Goal: Task Accomplishment & Management: Use online tool/utility

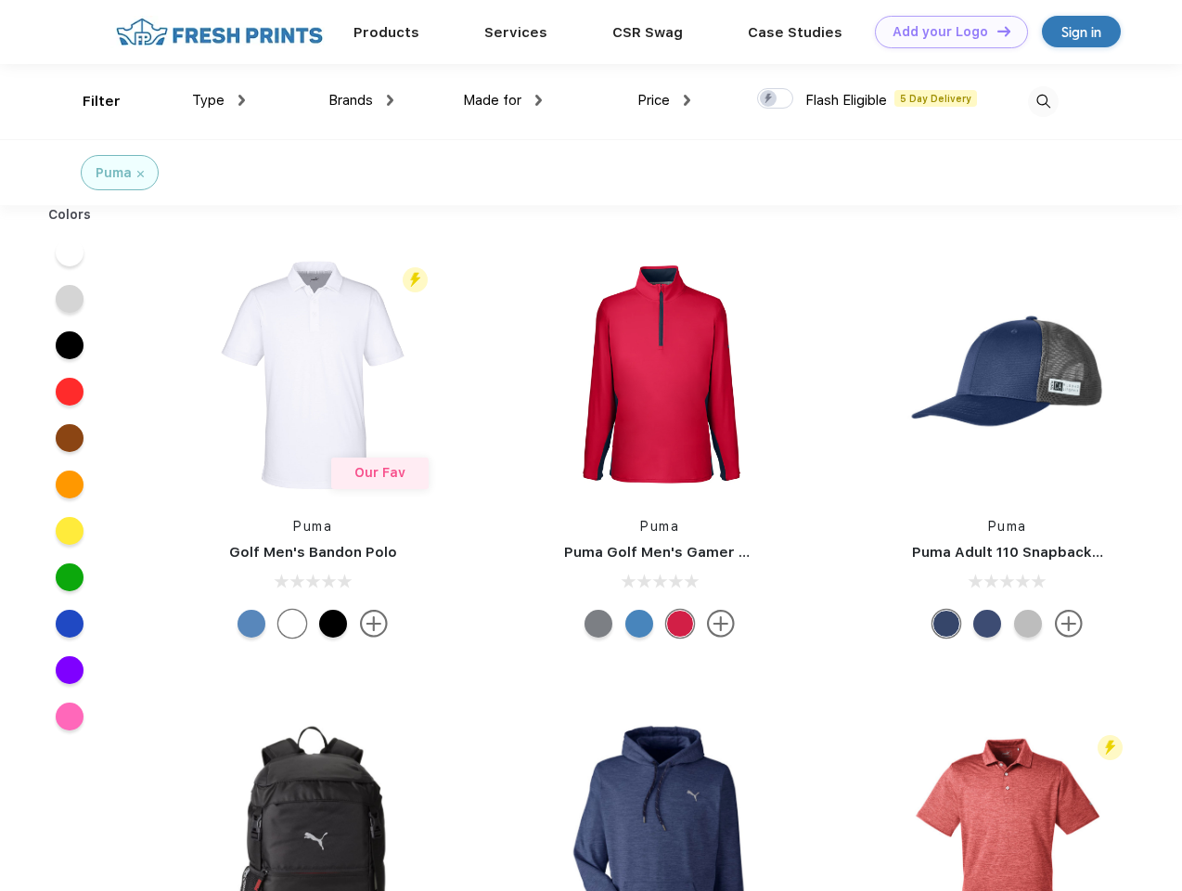
click at [945, 32] on link "Add your Logo Design Tool" at bounding box center [951, 32] width 153 height 32
click at [0, 0] on div "Design Tool" at bounding box center [0, 0] width 0 height 0
click at [996, 31] on link "Add your Logo Design Tool" at bounding box center [951, 32] width 153 height 32
click at [89, 101] on div "Filter" at bounding box center [102, 101] width 38 height 21
click at [219, 100] on span "Type" at bounding box center [208, 100] width 32 height 17
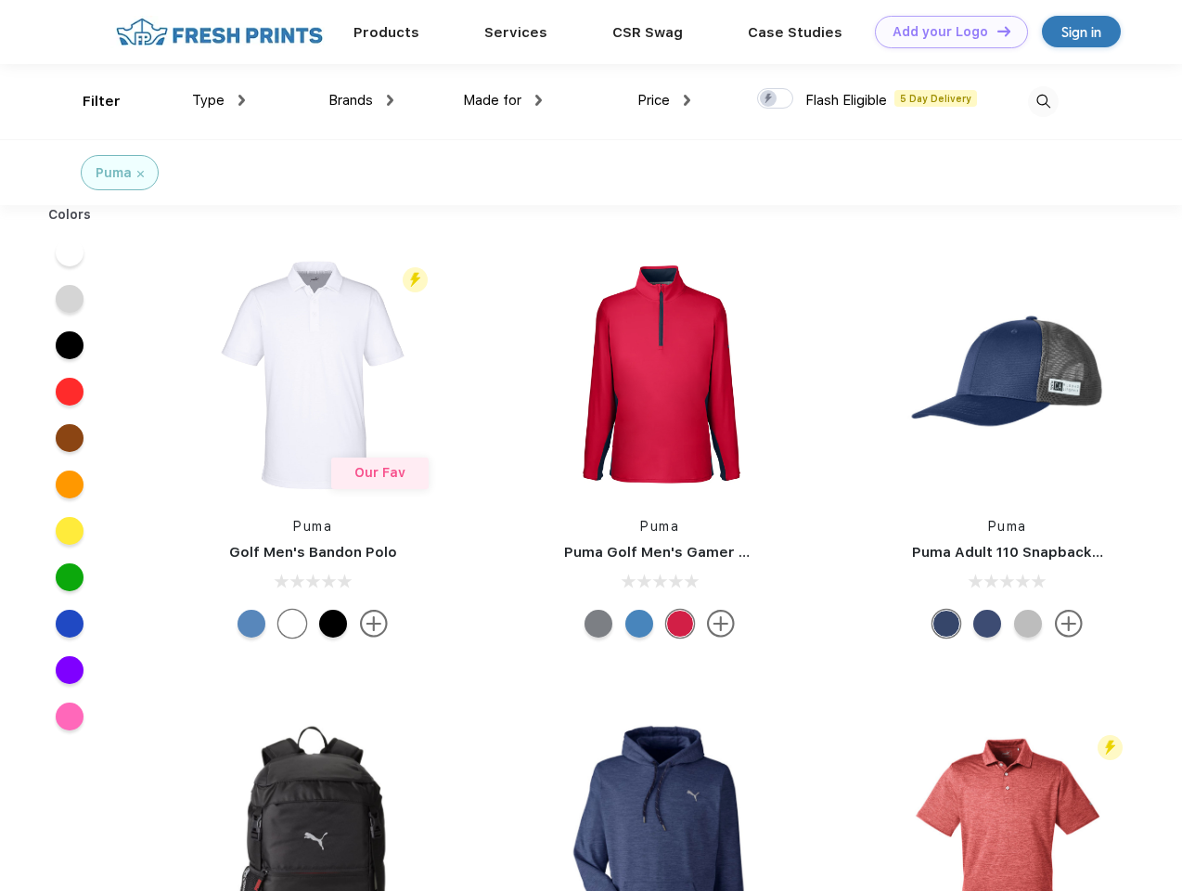
click at [361, 100] on span "Brands" at bounding box center [351, 100] width 45 height 17
click at [503, 100] on span "Made for" at bounding box center [492, 100] width 58 height 17
click at [665, 100] on span "Price" at bounding box center [654, 100] width 32 height 17
click at [776, 99] on div at bounding box center [775, 98] width 36 height 20
click at [769, 99] on input "checkbox" at bounding box center [763, 93] width 12 height 12
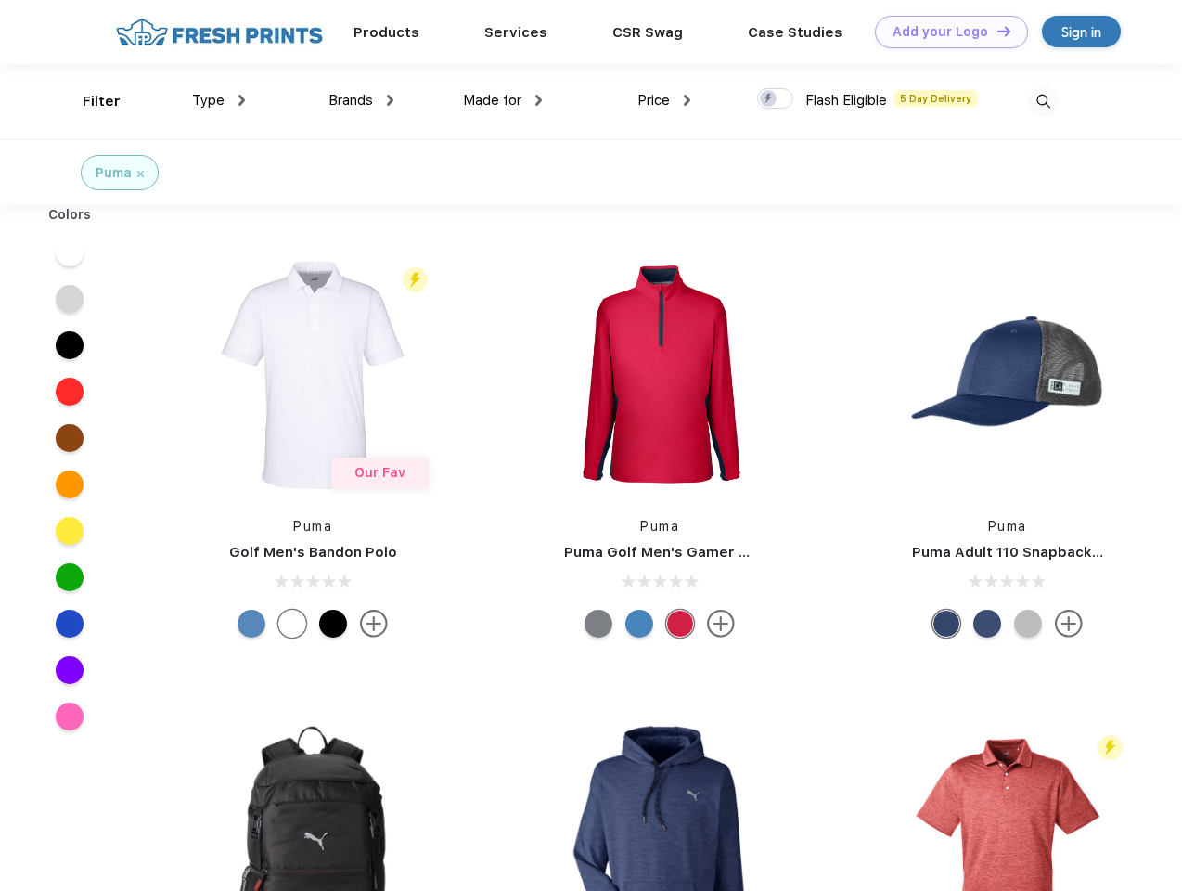
click at [1043, 101] on img at bounding box center [1043, 101] width 31 height 31
